Goal: Check status: Check status

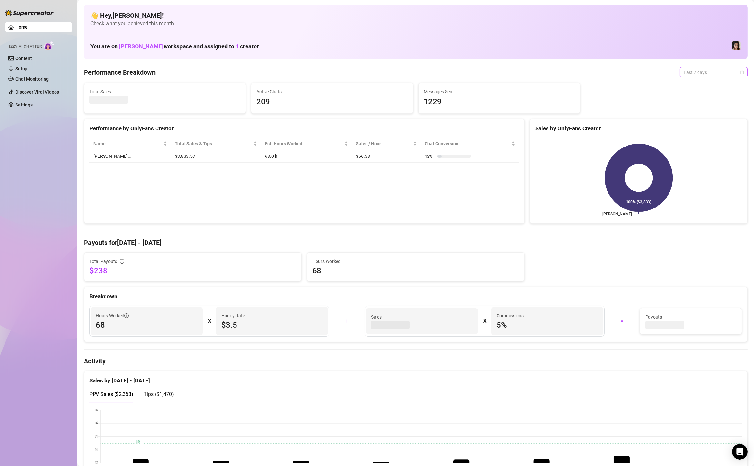
click at [696, 73] on span "Last 7 days" at bounding box center [713, 72] width 60 height 10
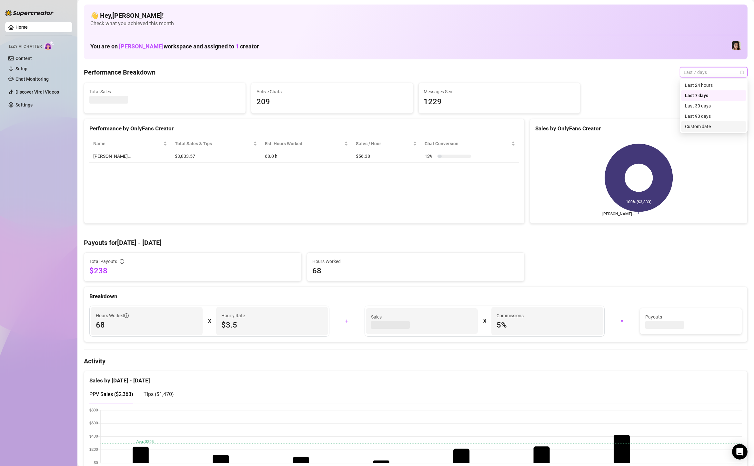
click at [693, 129] on div "Custom date" at bounding box center [713, 126] width 57 height 7
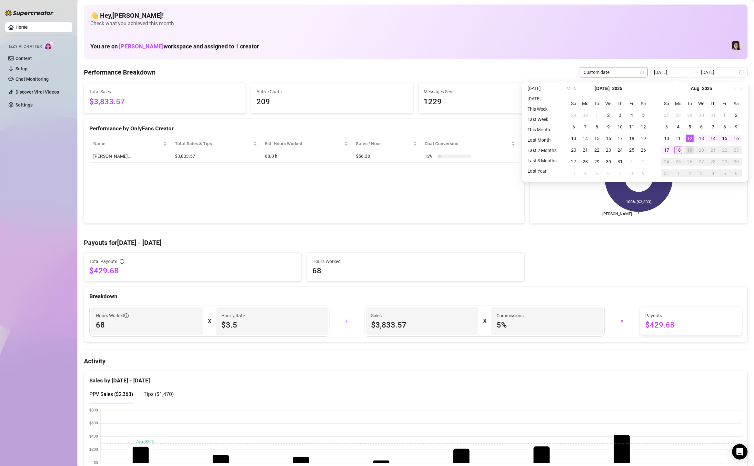
type input "[DATE]"
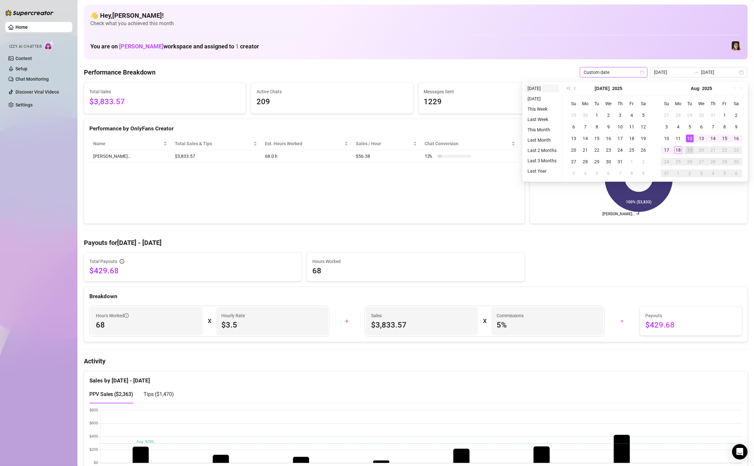
type input "[DATE]"
click at [533, 88] on li "[DATE]" at bounding box center [542, 89] width 34 height 8
type input "[DATE]"
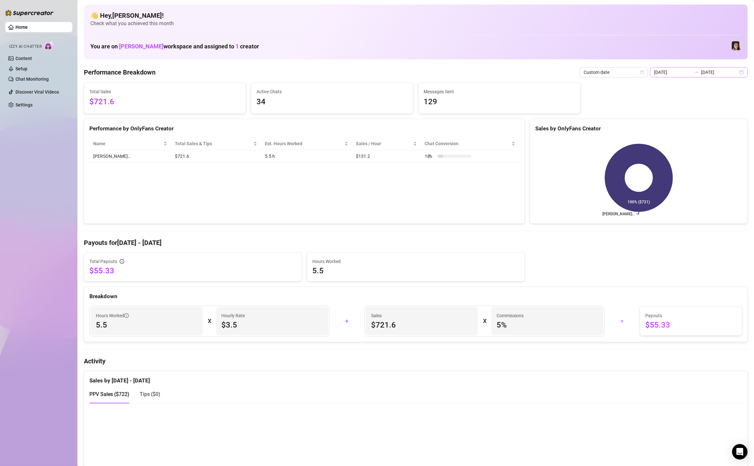
click at [742, 72] on div "[DATE] [DATE]" at bounding box center [698, 72] width 97 height 10
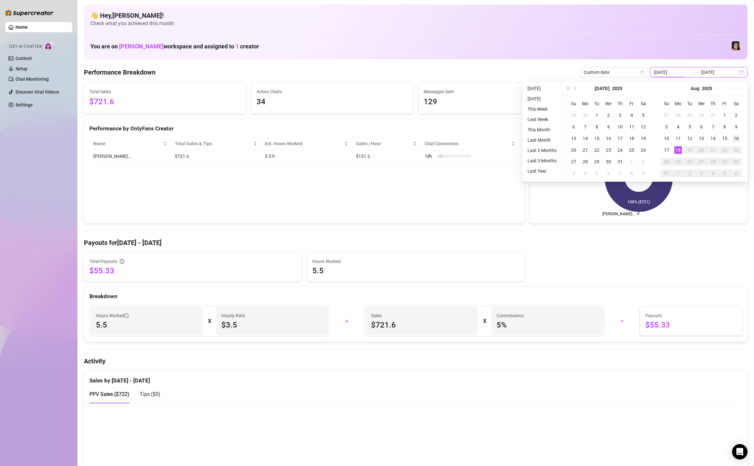
type input "[DATE]"
click at [739, 137] on div "16" at bounding box center [736, 138] width 8 height 8
type input "[DATE]"
click at [676, 152] on div "18" at bounding box center [678, 150] width 8 height 8
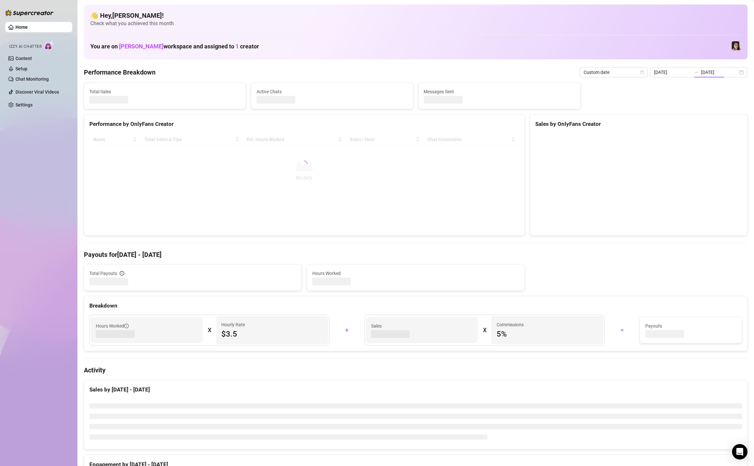
type input "[DATE]"
